Goal: Task Accomplishment & Management: Use online tool/utility

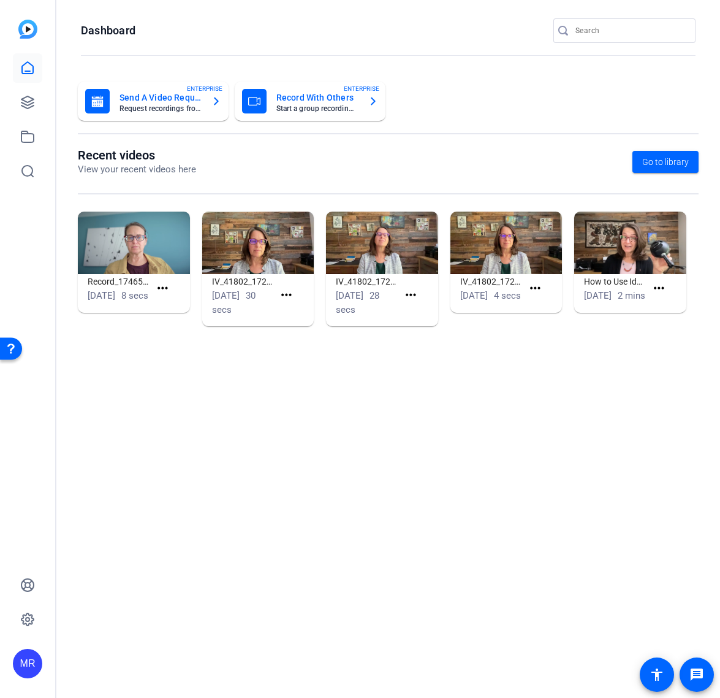
click at [634, 37] on input "Search" at bounding box center [631, 30] width 110 height 15
click at [622, 35] on input "Search" at bounding box center [631, 30] width 110 height 15
click at [675, 24] on input "Search" at bounding box center [631, 30] width 110 height 15
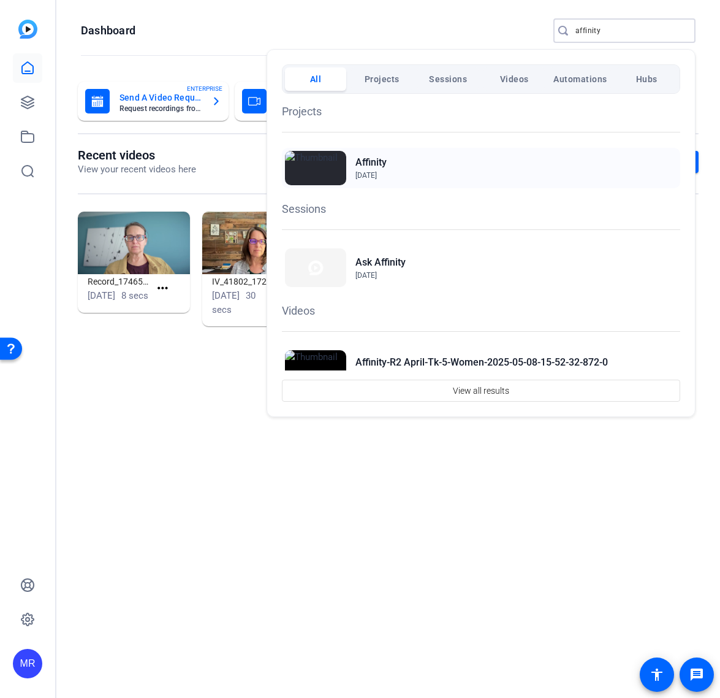
type input "affinity"
click at [373, 163] on h2 "Affinity" at bounding box center [371, 162] width 31 height 15
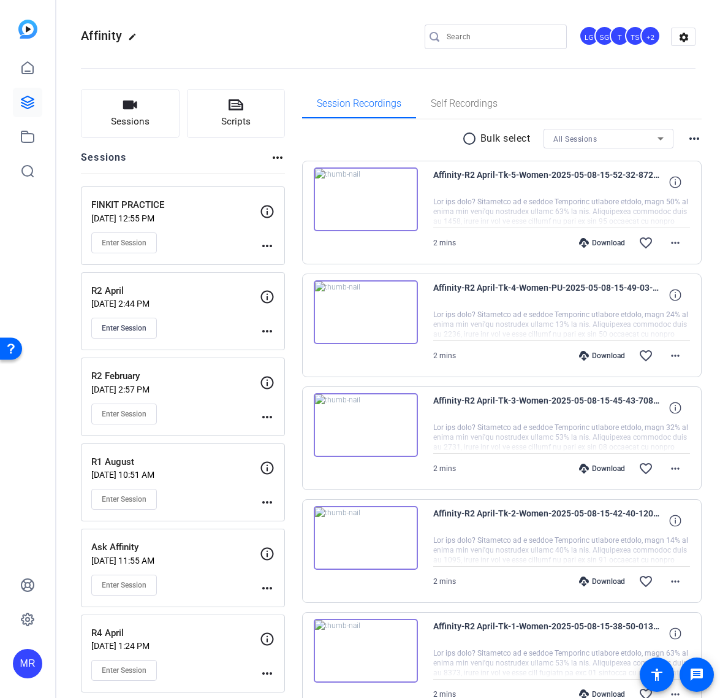
click at [208, 245] on div "Enter Session" at bounding box center [175, 242] width 169 height 21
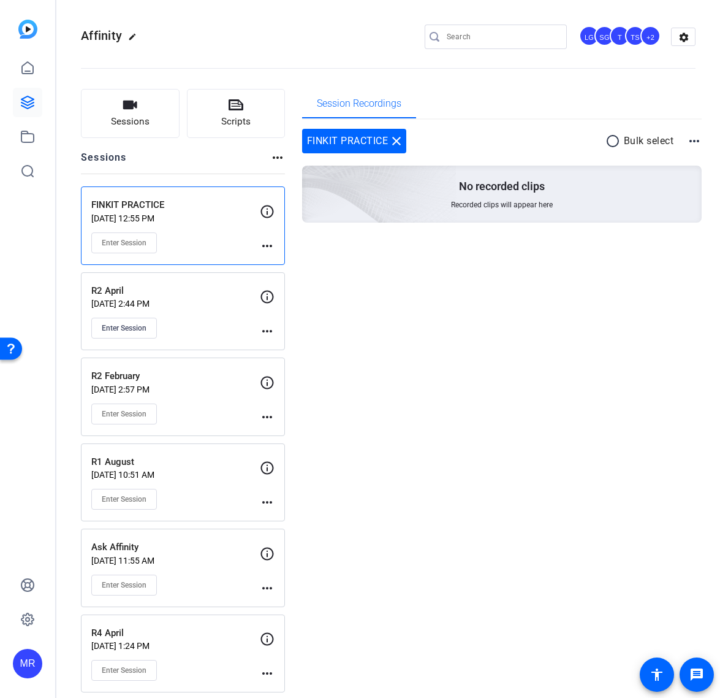
click at [268, 248] on mat-icon "more_horiz" at bounding box center [267, 245] width 15 height 15
click at [289, 263] on span "Edit Session" at bounding box center [298, 263] width 56 height 15
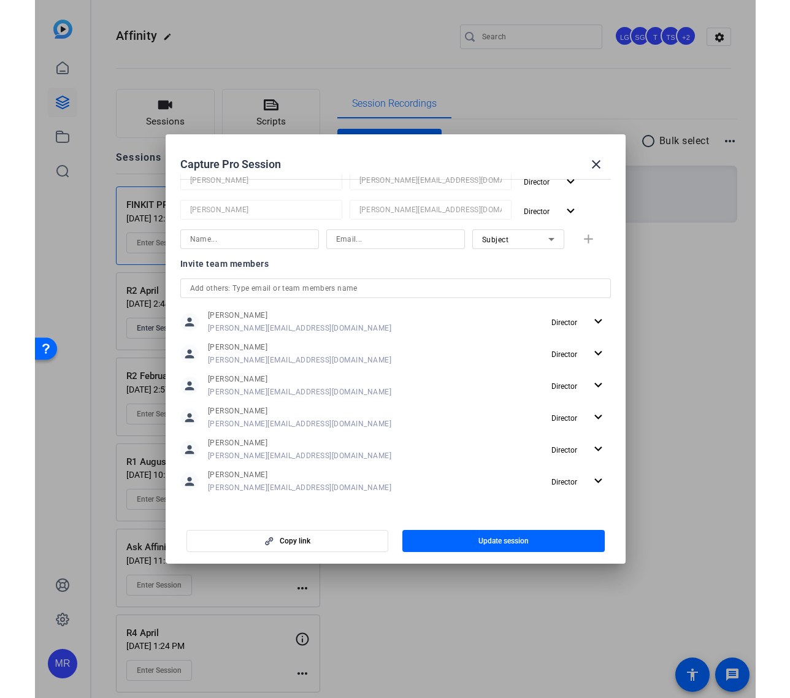
scroll to position [346, 0]
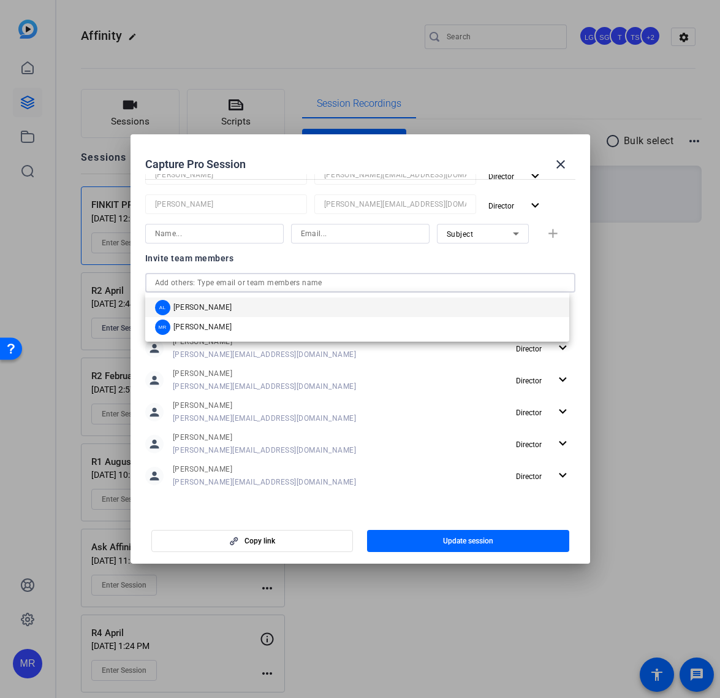
click at [210, 281] on input "text" at bounding box center [360, 282] width 411 height 15
click at [217, 309] on mat-option "AL Audrey Lee" at bounding box center [357, 307] width 424 height 20
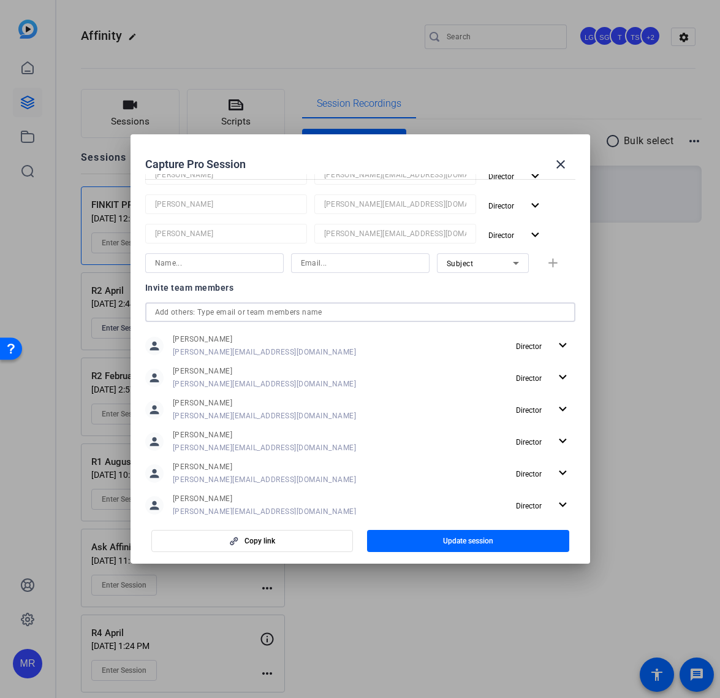
click at [208, 309] on input "text" at bounding box center [360, 312] width 411 height 15
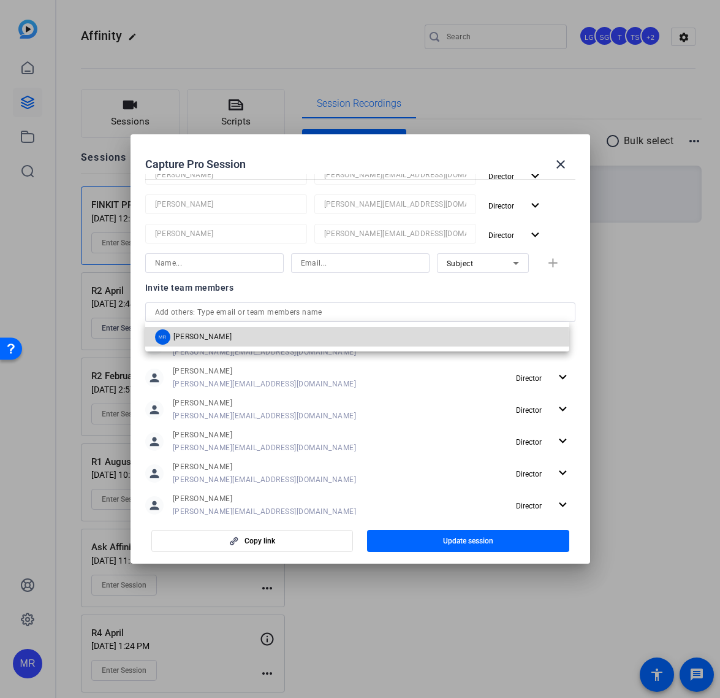
click at [214, 341] on span "[PERSON_NAME]" at bounding box center [202, 337] width 59 height 10
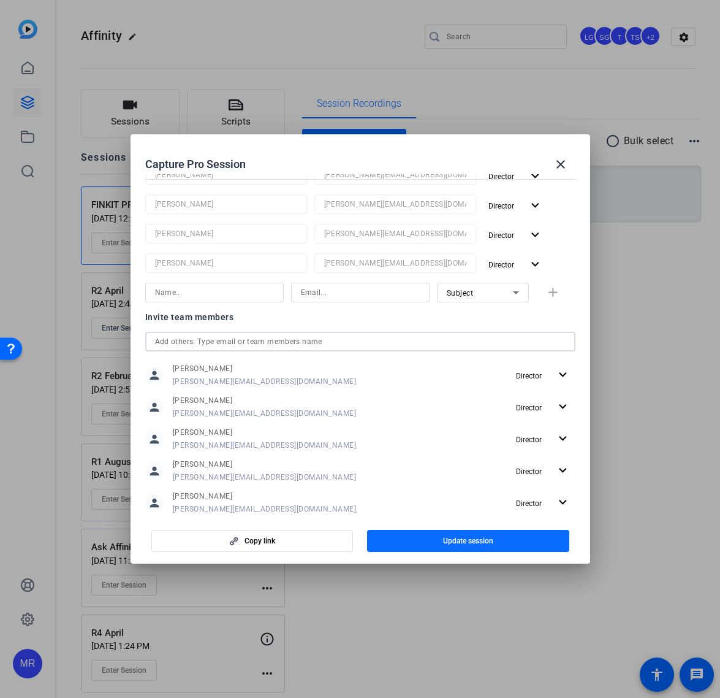
click at [439, 545] on span "button" at bounding box center [468, 540] width 202 height 29
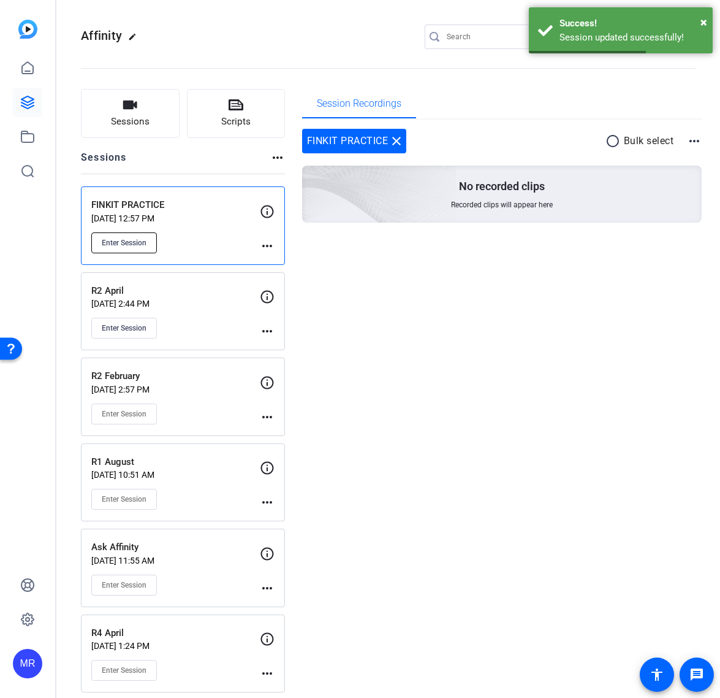
click at [133, 242] on span "Enter Session" at bounding box center [124, 243] width 45 height 10
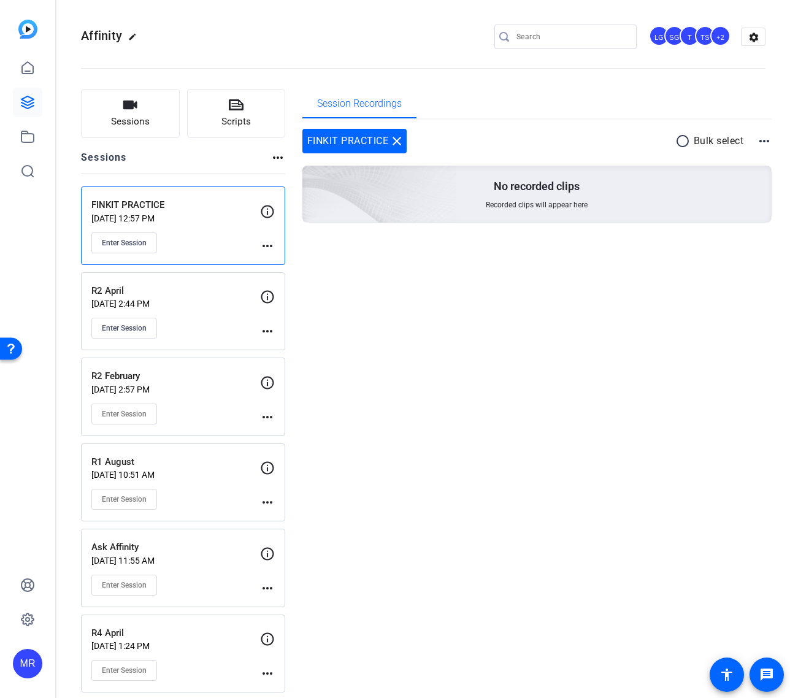
click at [200, 228] on div "FINKIT PRACTICE Sep 18, 2025 @ 12:57 PM Enter Session" at bounding box center [175, 225] width 169 height 55
click at [531, 37] on input "Search" at bounding box center [571, 36] width 110 height 15
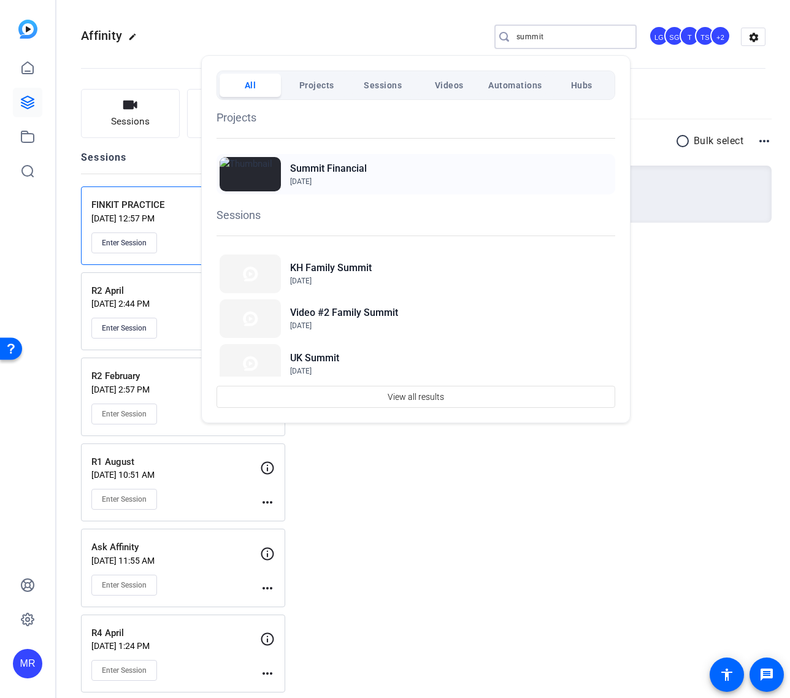
type input "summit"
click at [336, 166] on h2 "Summit Financial" at bounding box center [328, 168] width 77 height 15
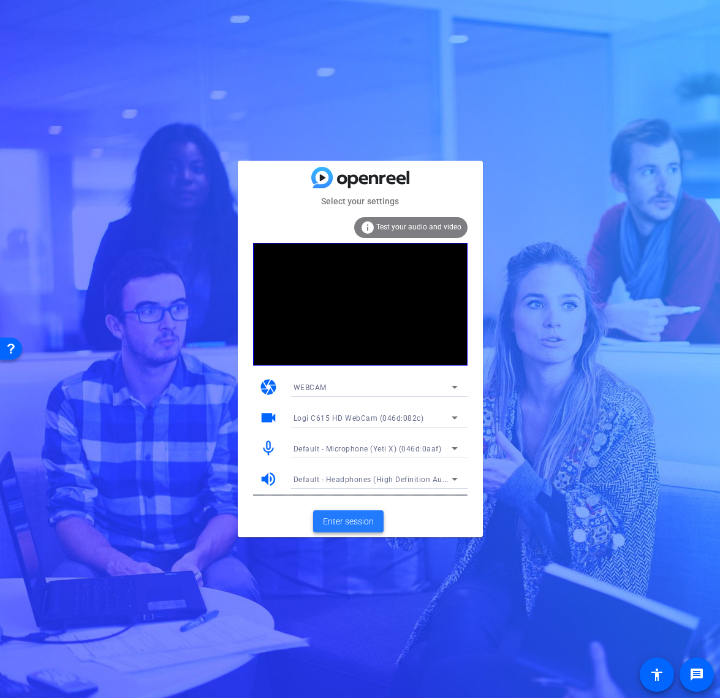
click at [357, 521] on span "Enter session" at bounding box center [348, 521] width 51 height 13
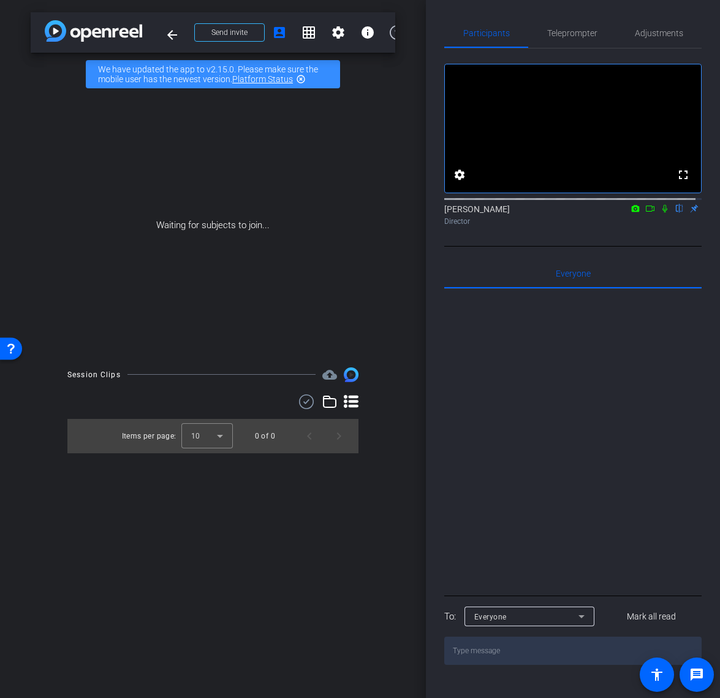
click at [651, 214] on mat-icon at bounding box center [650, 208] width 15 height 11
click at [677, 213] on icon at bounding box center [679, 209] width 5 height 8
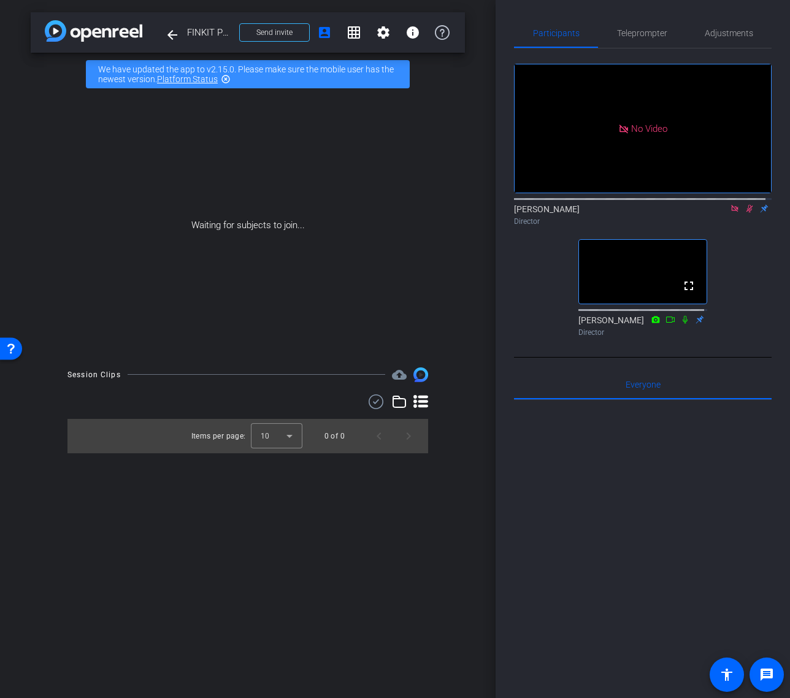
click at [41, 170] on div "Waiting for subjects to join..." at bounding box center [248, 225] width 434 height 259
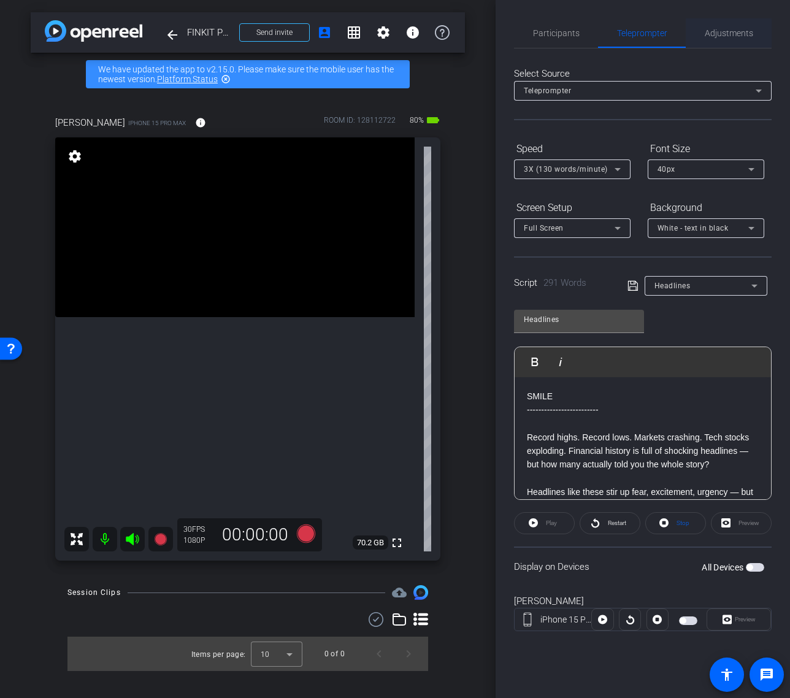
click at [720, 34] on span "Adjustments" at bounding box center [728, 33] width 48 height 9
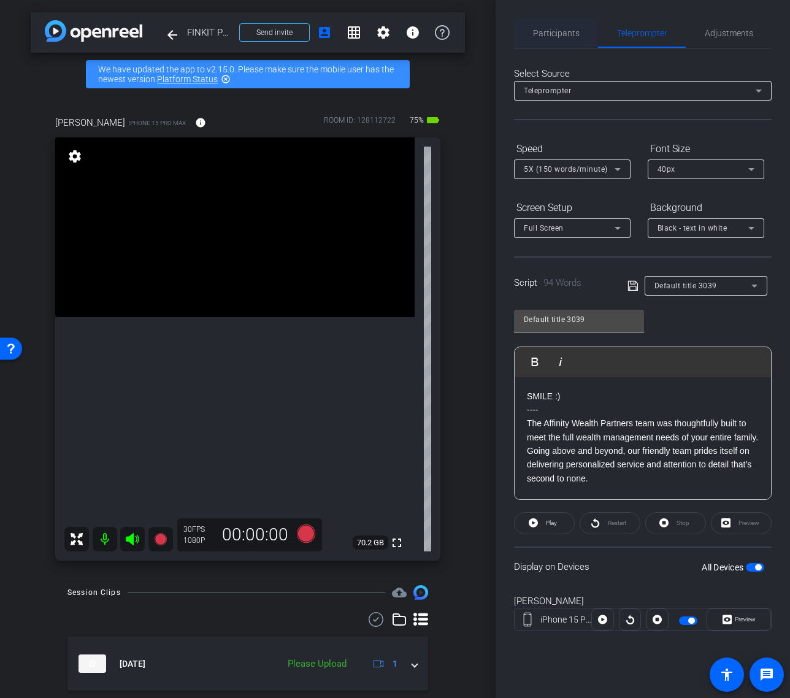
click at [566, 35] on span "Participants" at bounding box center [556, 33] width 47 height 9
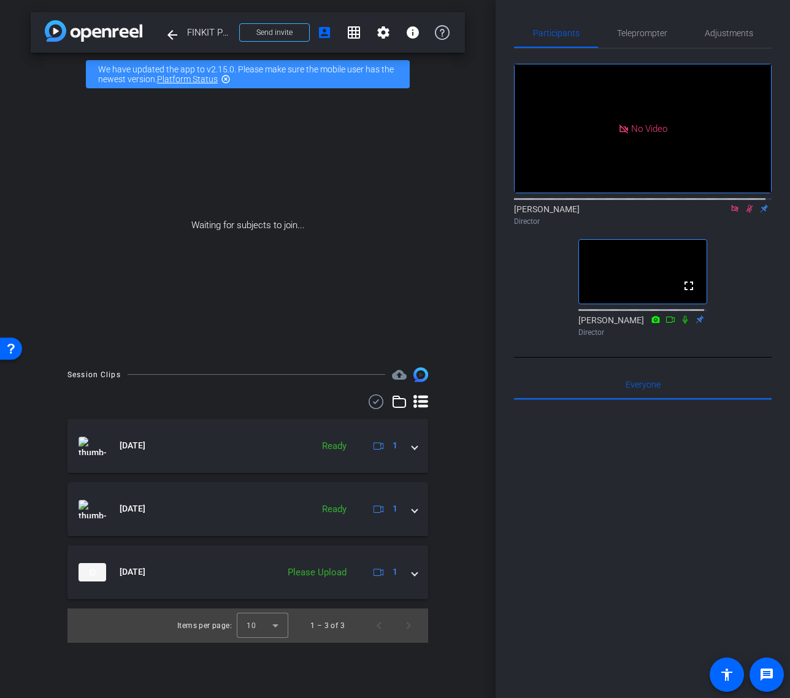
click at [720, 204] on icon at bounding box center [734, 208] width 10 height 9
click at [720, 213] on icon at bounding box center [734, 208] width 10 height 9
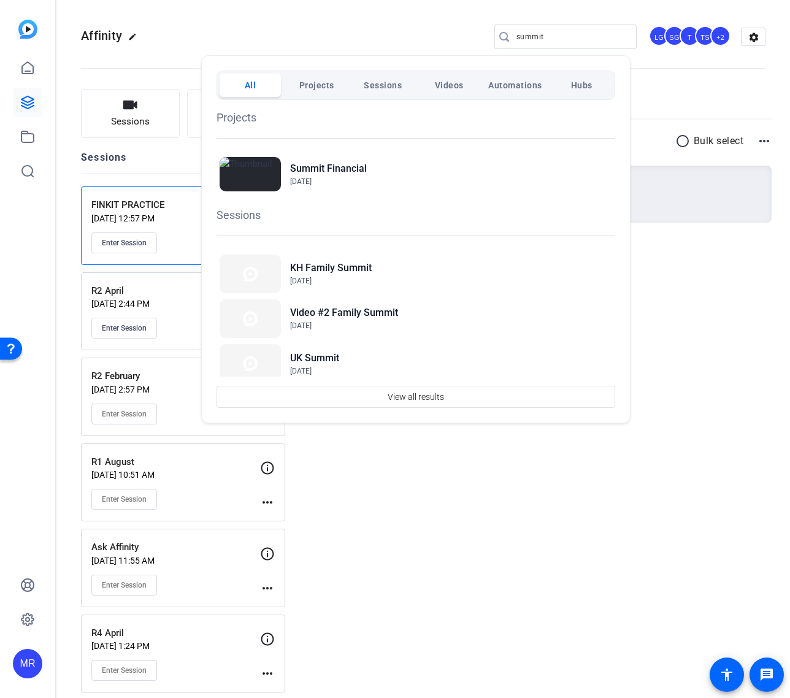
click at [152, 164] on div at bounding box center [395, 349] width 790 height 698
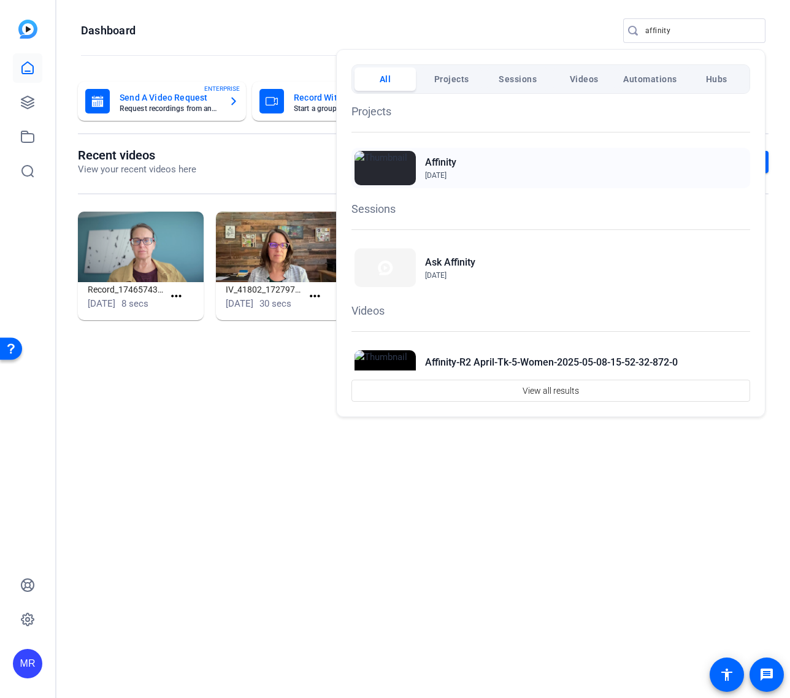
click at [450, 164] on h2 "Affinity" at bounding box center [440, 162] width 31 height 15
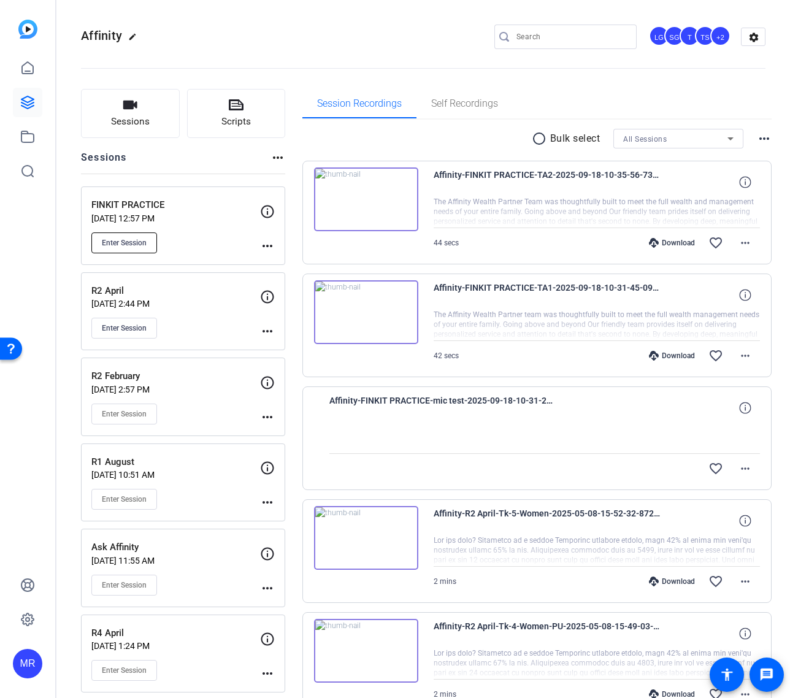
click at [143, 243] on span "Enter Session" at bounding box center [124, 243] width 45 height 10
click at [270, 245] on mat-icon "more_horiz" at bounding box center [267, 245] width 15 height 15
click at [129, 248] on div at bounding box center [395, 349] width 790 height 698
click at [130, 239] on span "Enter Session" at bounding box center [124, 243] width 45 height 10
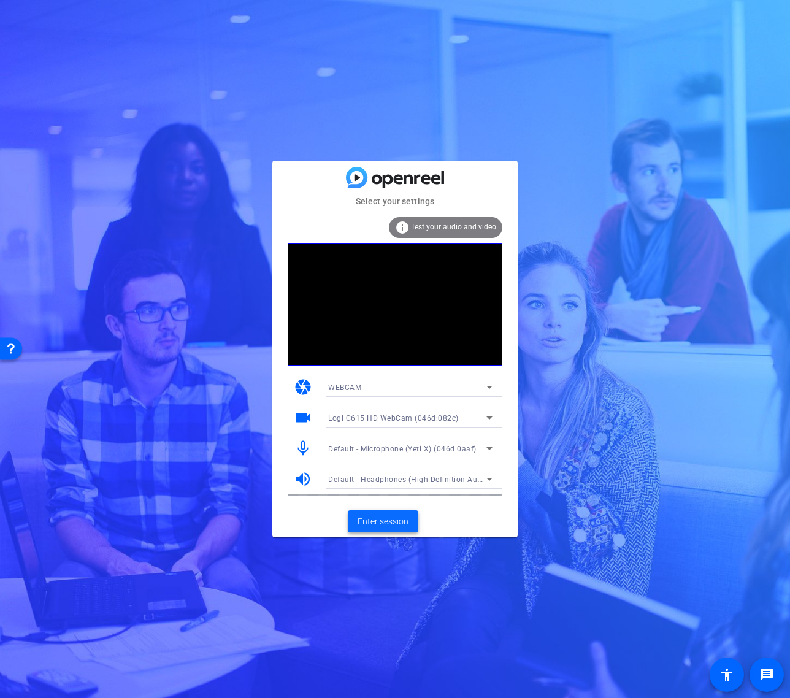
click at [377, 522] on span "Enter session" at bounding box center [382, 521] width 51 height 13
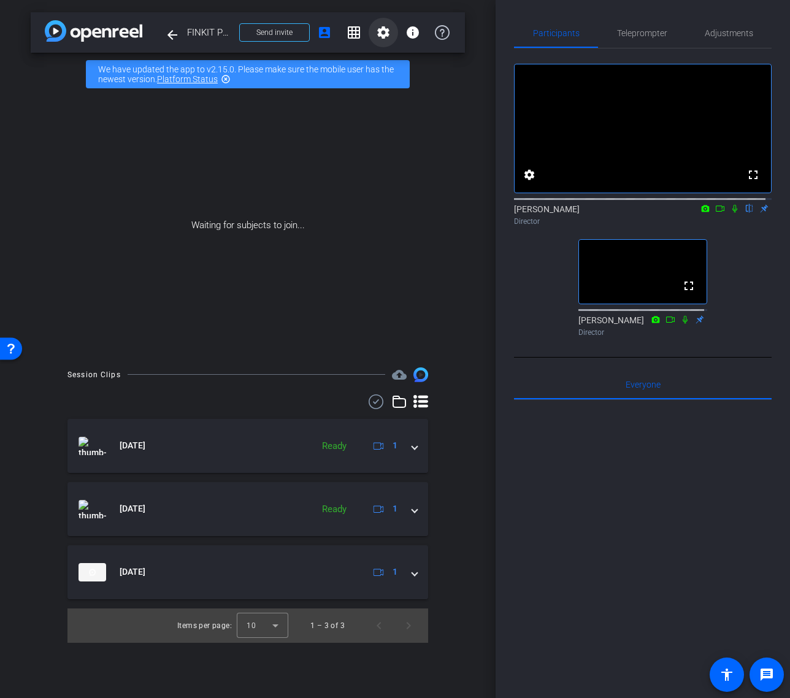
click at [390, 34] on mat-icon "settings" at bounding box center [383, 32] width 15 height 15
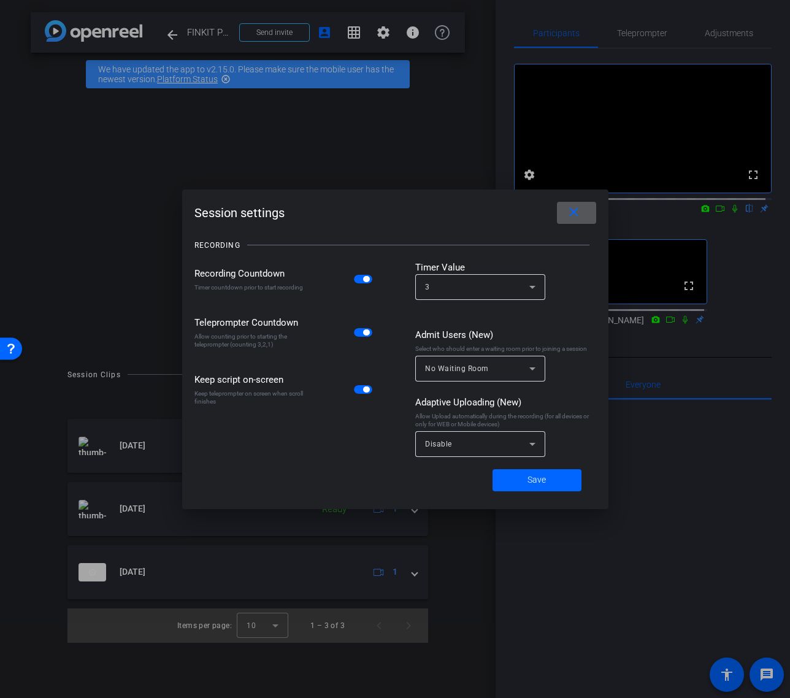
click at [591, 215] on span at bounding box center [576, 212] width 39 height 29
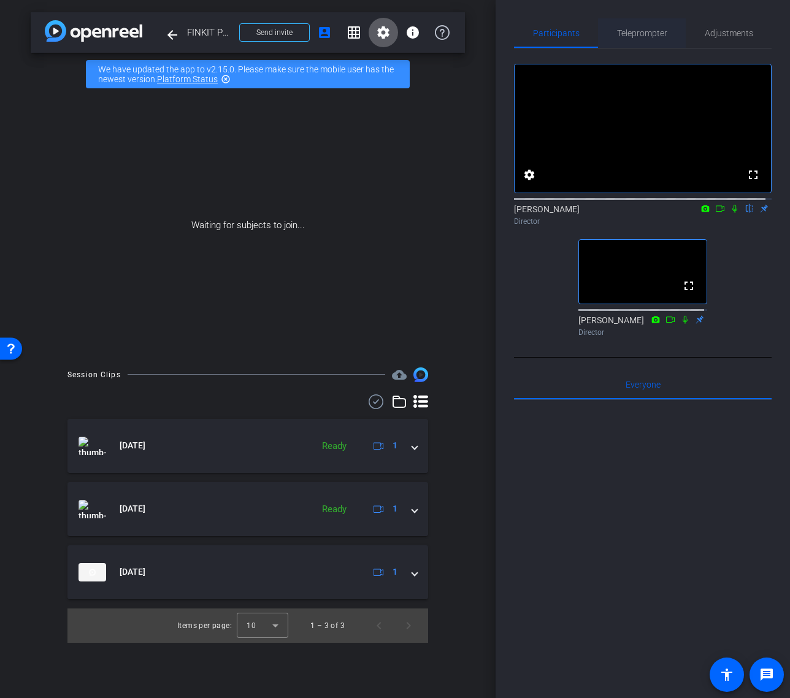
click at [645, 27] on span "Teleprompter" at bounding box center [642, 32] width 50 height 29
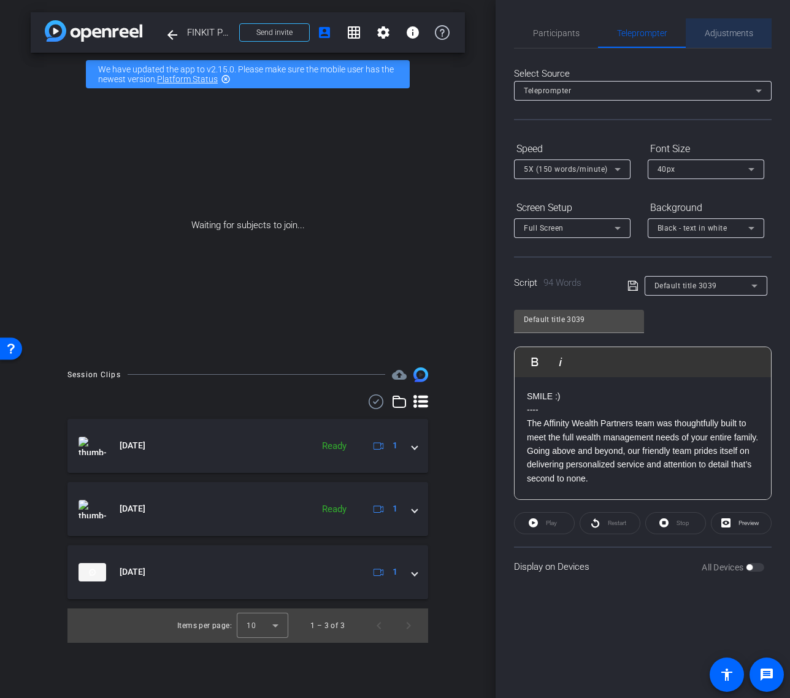
click at [729, 44] on span "Adjustments" at bounding box center [728, 32] width 48 height 29
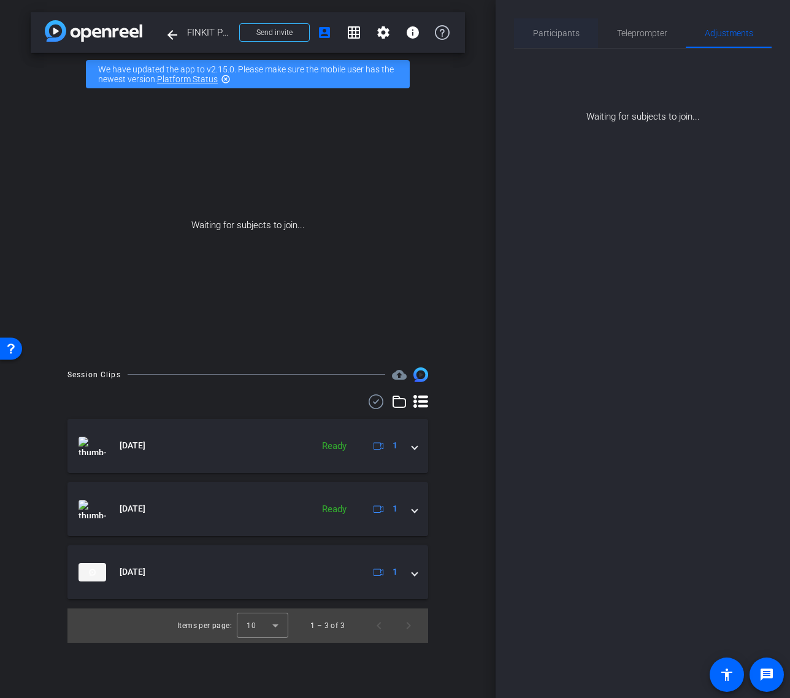
click at [562, 26] on span "Participants" at bounding box center [556, 32] width 47 height 29
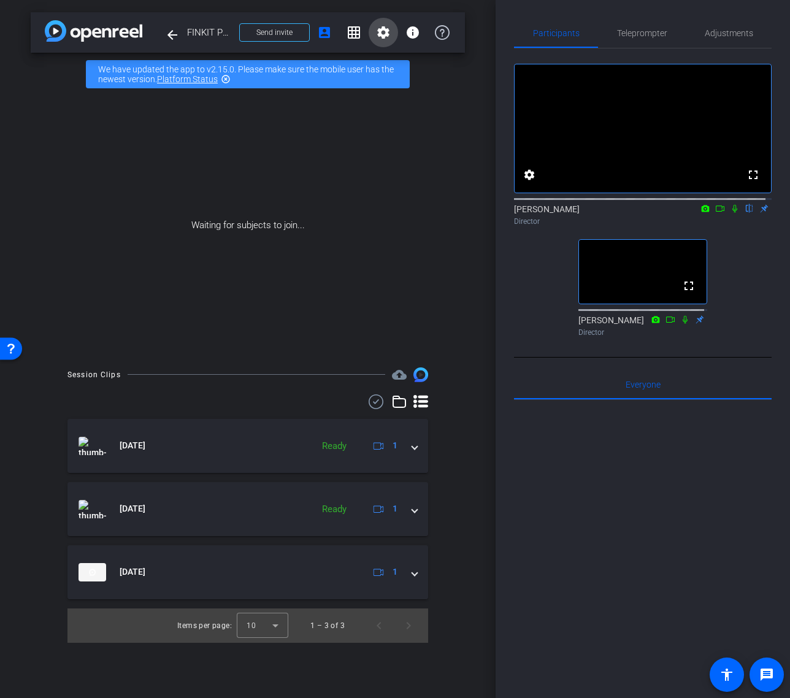
click at [374, 29] on span at bounding box center [382, 32] width 29 height 29
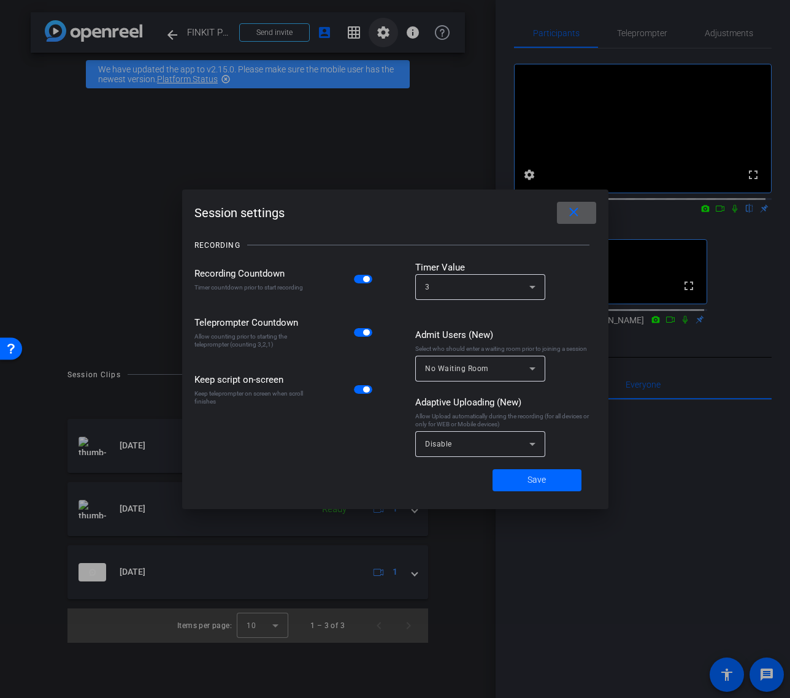
click at [374, 29] on div at bounding box center [395, 349] width 790 height 698
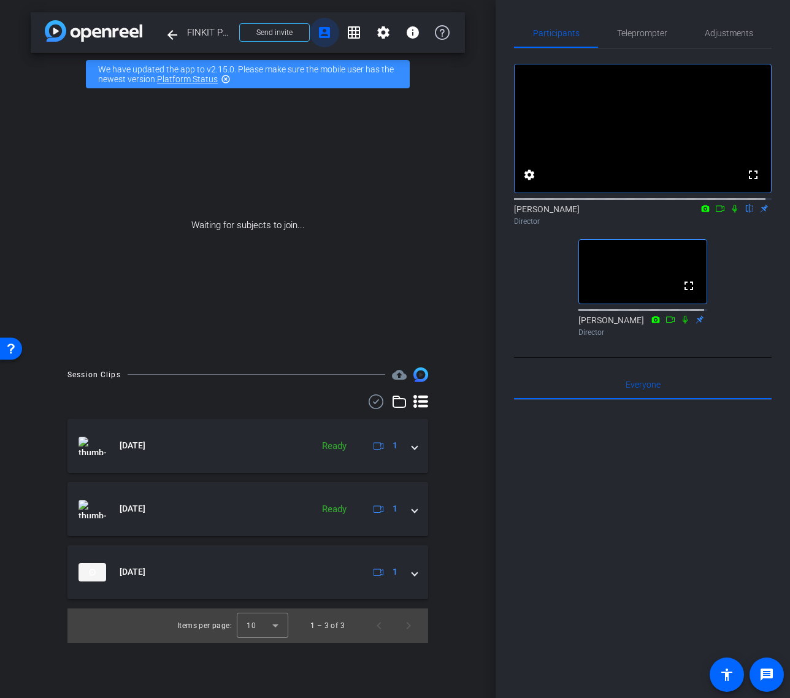
click at [322, 28] on mat-icon "account_box" at bounding box center [324, 32] width 15 height 15
click at [353, 32] on mat-icon "grid_on" at bounding box center [353, 32] width 15 height 15
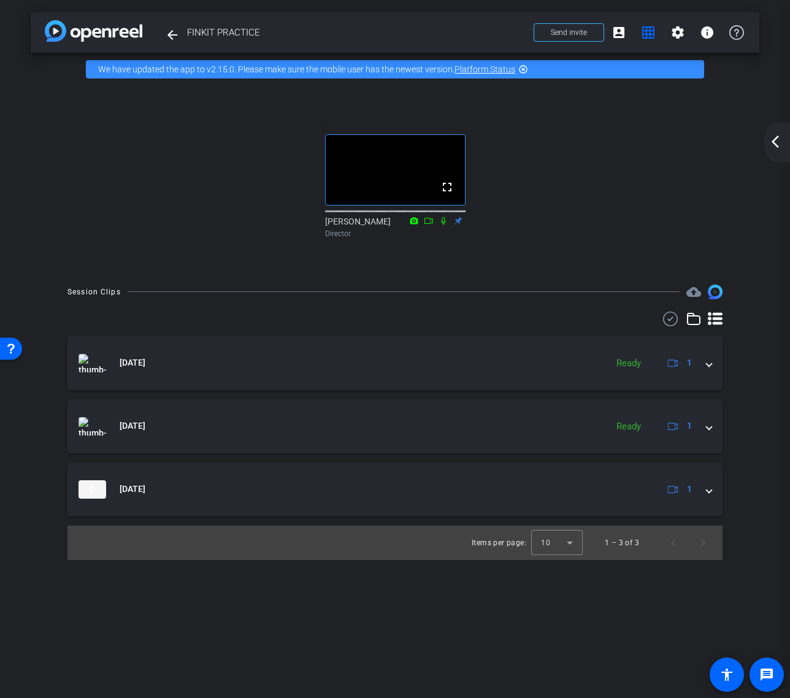
click at [769, 146] on mat-icon "arrow_back_ios_new" at bounding box center [774, 141] width 15 height 15
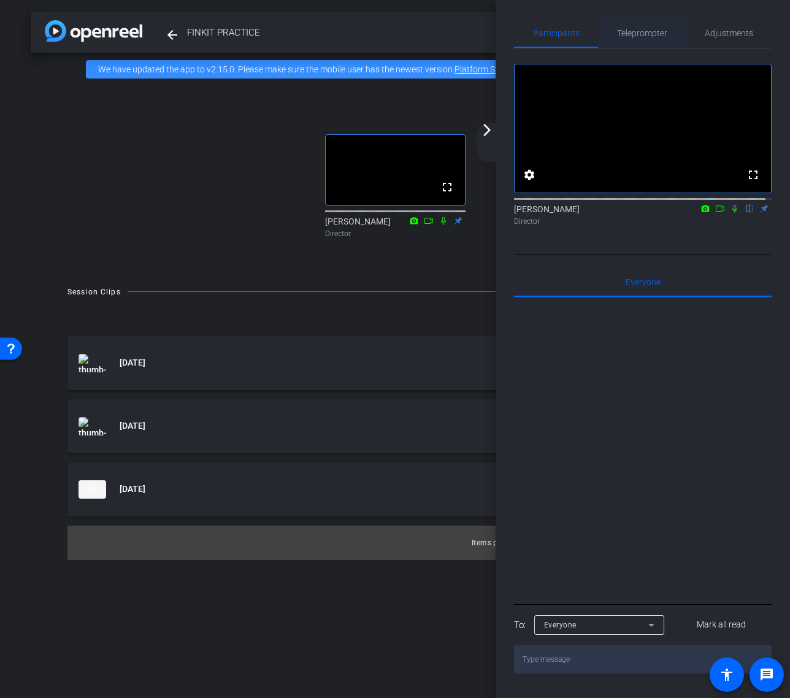
click at [645, 29] on span "Teleprompter" at bounding box center [642, 33] width 50 height 9
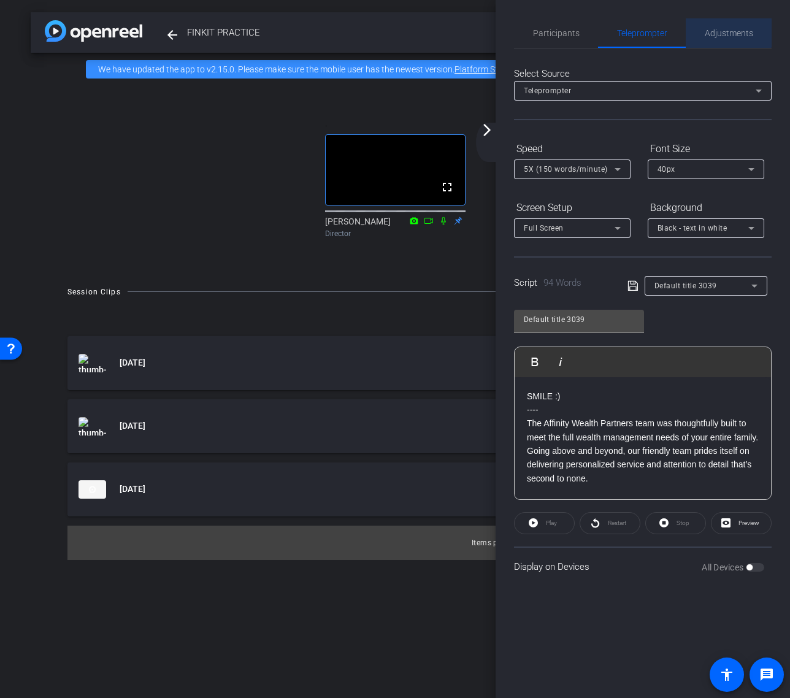
click at [725, 30] on span "Adjustments" at bounding box center [728, 33] width 48 height 9
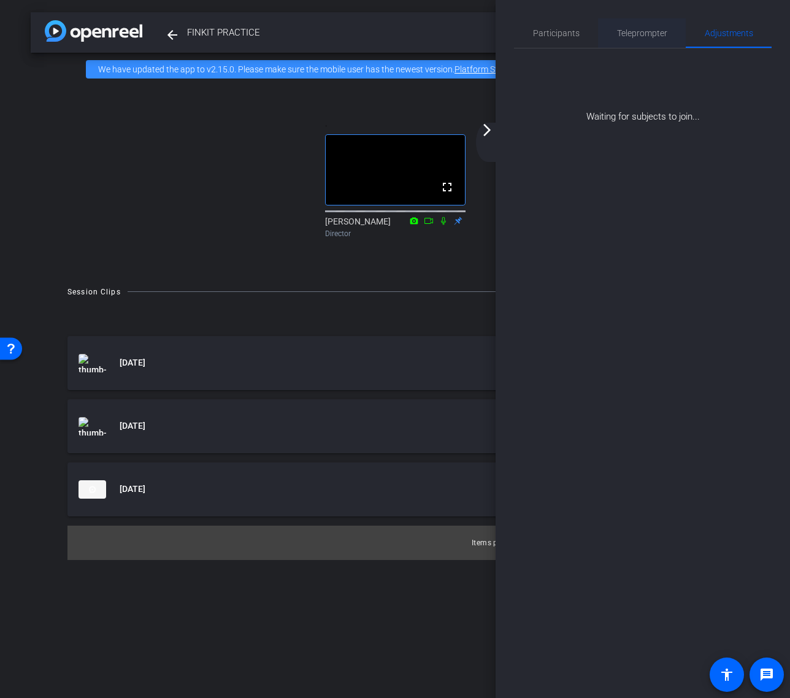
click at [628, 30] on span "Teleprompter" at bounding box center [642, 33] width 50 height 9
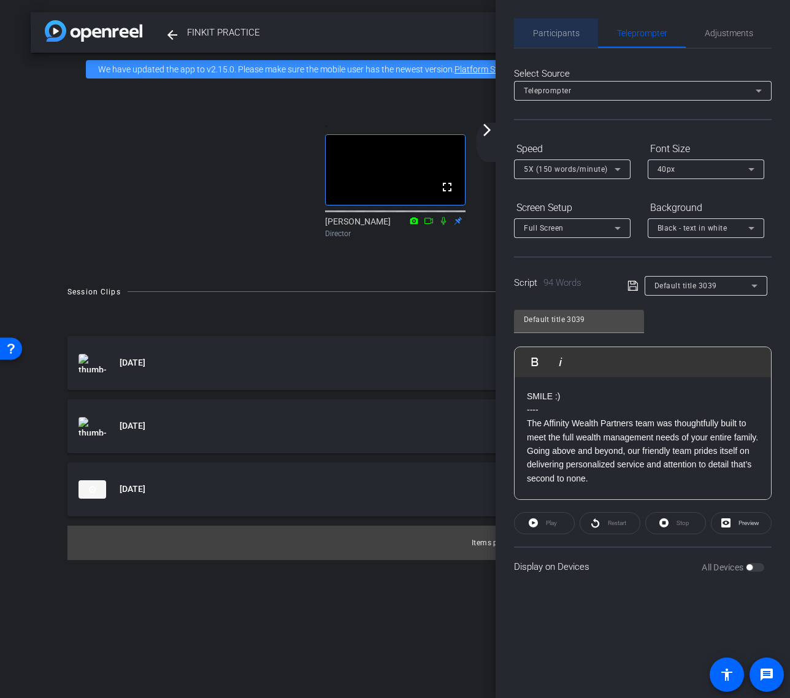
click at [566, 32] on span "Participants" at bounding box center [556, 33] width 47 height 9
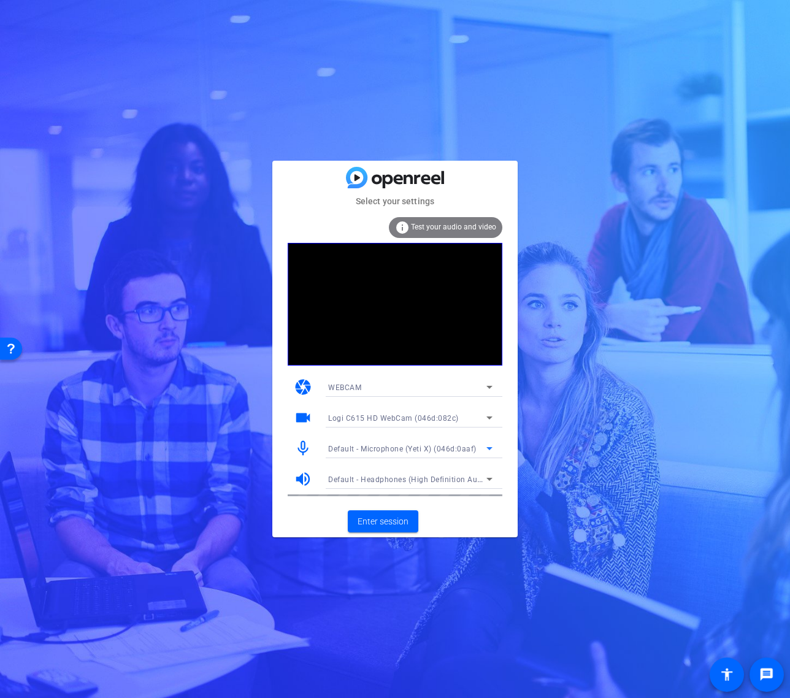
click at [475, 446] on div "Default - Microphone (Yeti X) (046d:0aaf)" at bounding box center [407, 448] width 158 height 15
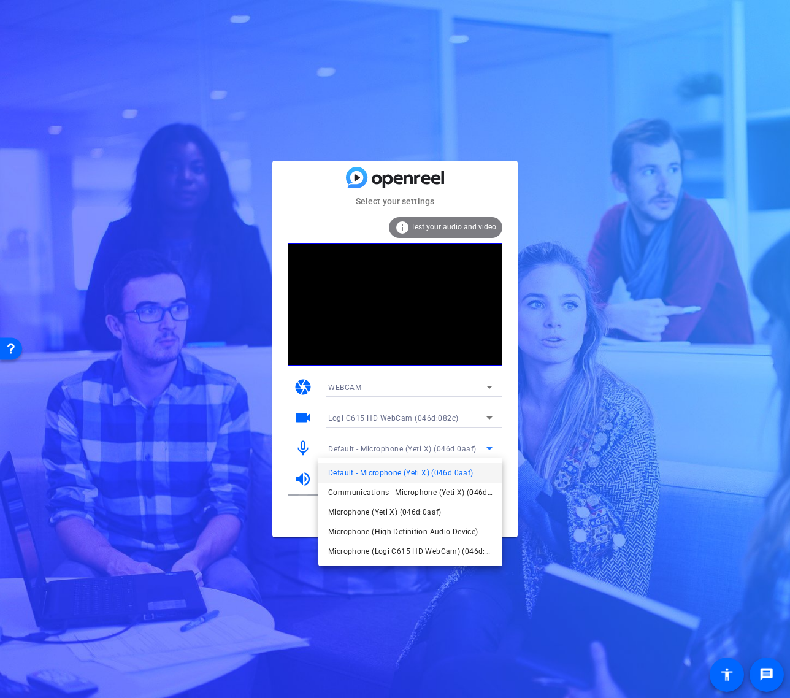
click at [475, 446] on div at bounding box center [395, 349] width 790 height 698
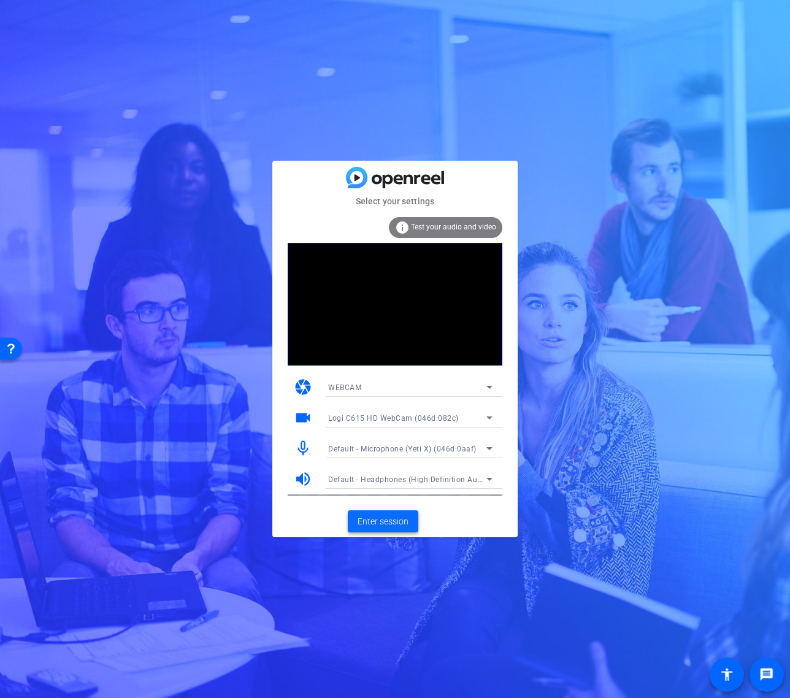
click at [397, 515] on span "Enter session" at bounding box center [382, 521] width 51 height 13
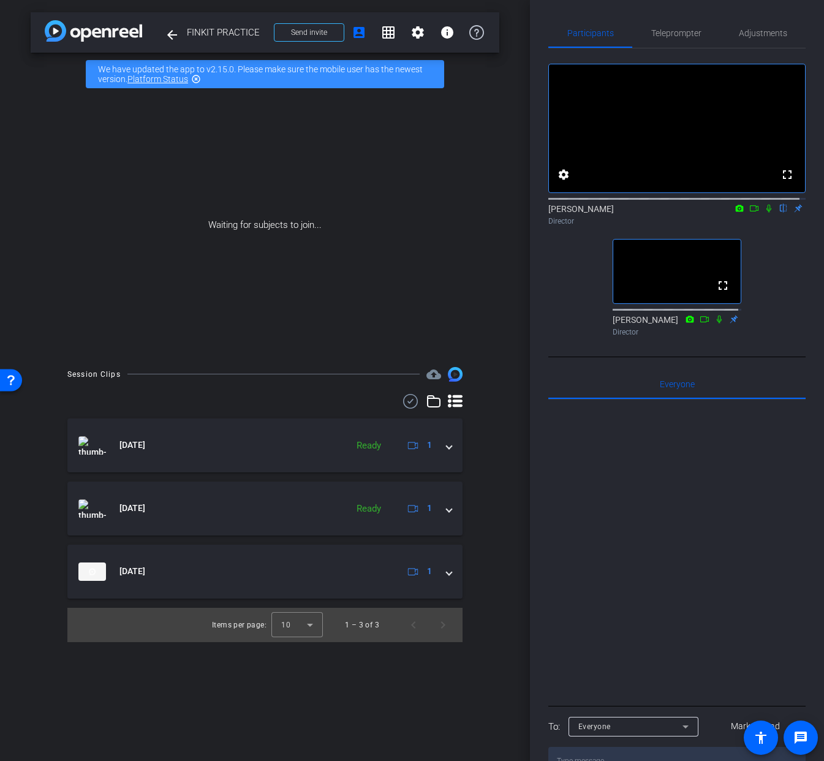
click at [473, 235] on div "Waiting for subjects to join..." at bounding box center [265, 225] width 469 height 259
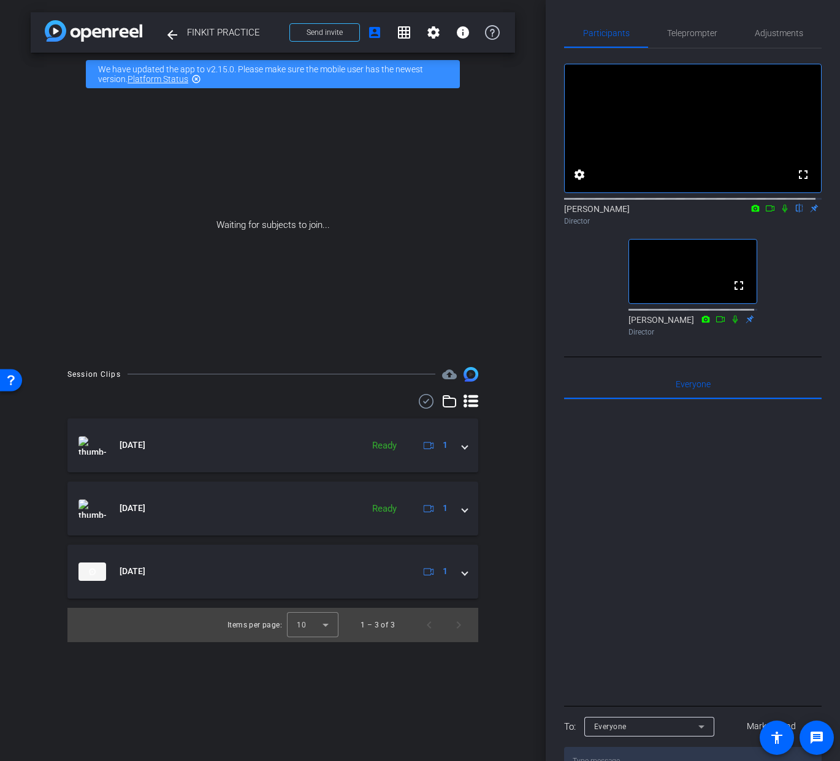
drag, startPoint x: 701, startPoint y: 179, endPoint x: 703, endPoint y: 172, distance: 7.0
click at [703, 172] on video at bounding box center [693, 128] width 256 height 128
